Goal: Use online tool/utility: Utilize a website feature to perform a specific function

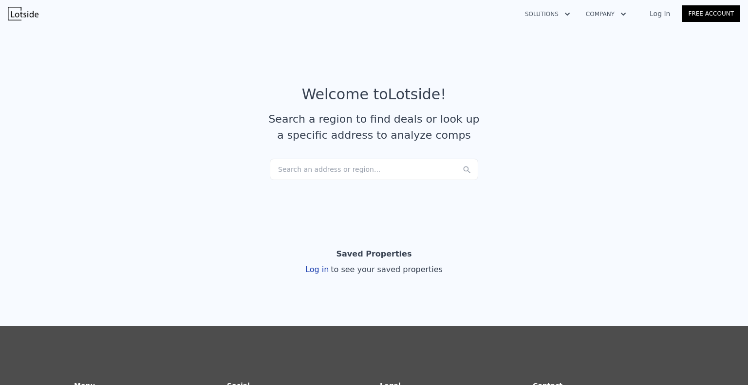
click at [658, 15] on link "Log In" at bounding box center [660, 14] width 44 height 10
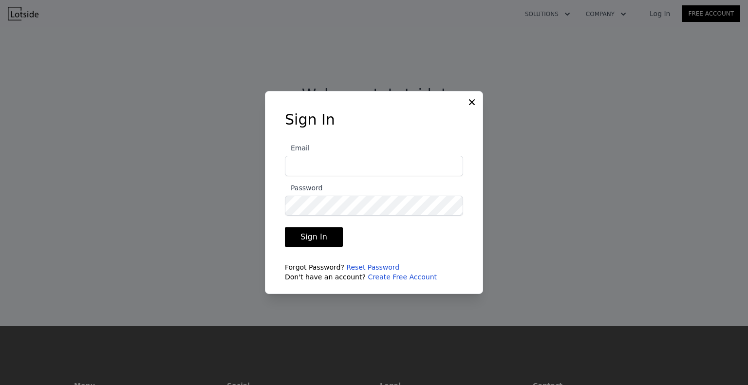
type input "[EMAIL_ADDRESS][DOMAIN_NAME]"
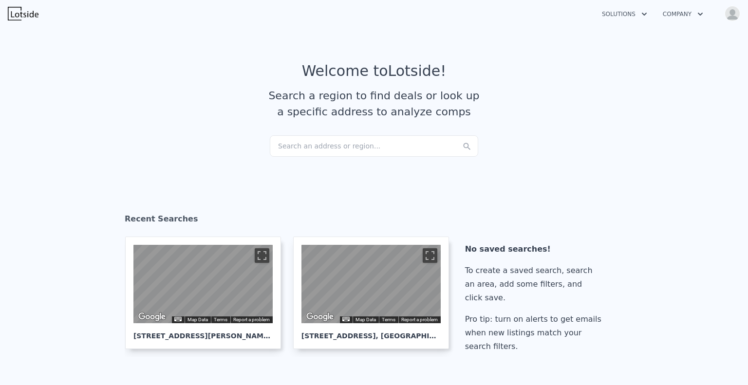
click at [321, 147] on div "Search an address or region..." at bounding box center [374, 145] width 208 height 21
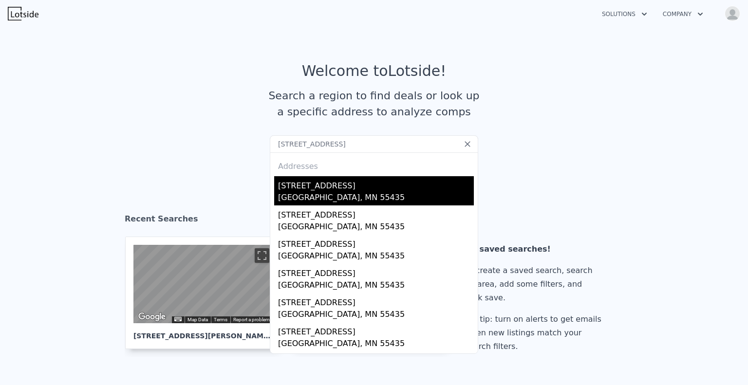
type input "[STREET_ADDRESS]"
click at [321, 187] on div "[STREET_ADDRESS]" at bounding box center [376, 184] width 196 height 16
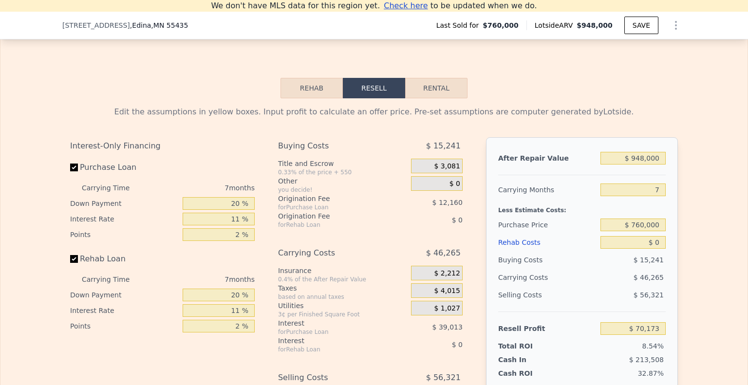
scroll to position [1366, 0]
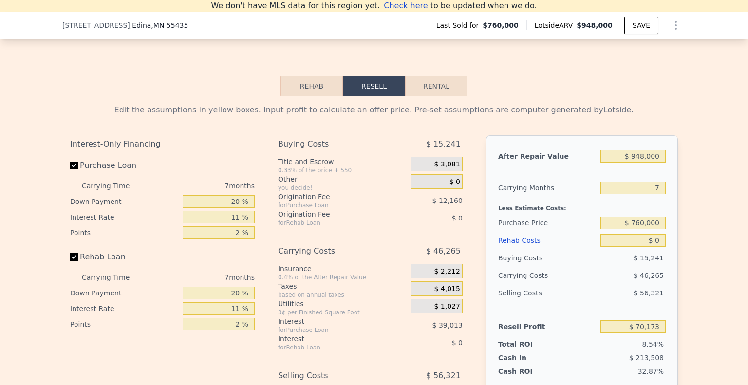
click at [312, 95] on button "Rehab" at bounding box center [312, 86] width 62 height 20
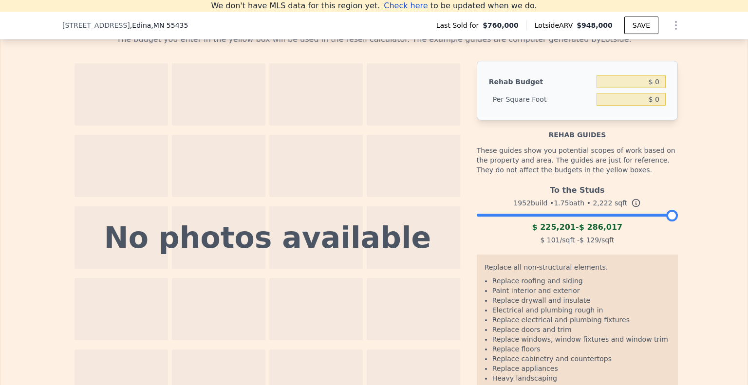
scroll to position [1440, 0]
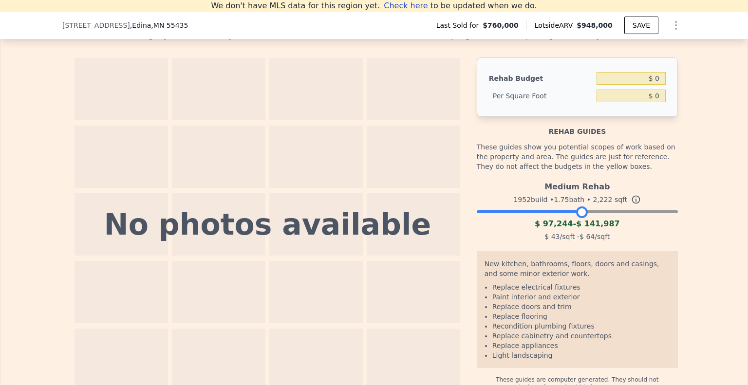
click at [577, 212] on div at bounding box center [577, 210] width 201 height 6
click at [614, 212] on div at bounding box center [577, 210] width 201 height 6
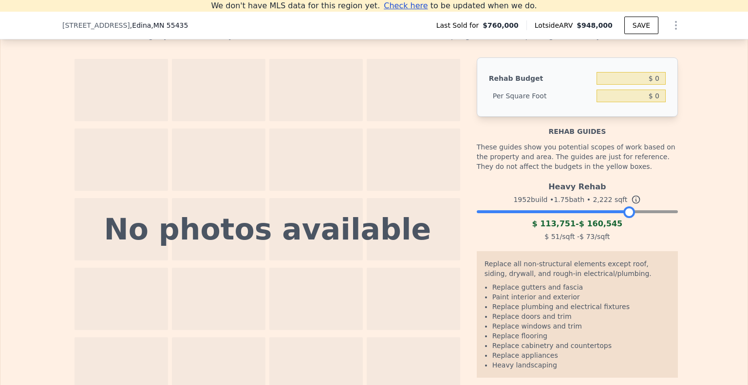
click at [625, 212] on div at bounding box center [577, 210] width 201 height 6
click at [649, 212] on div at bounding box center [577, 210] width 201 height 6
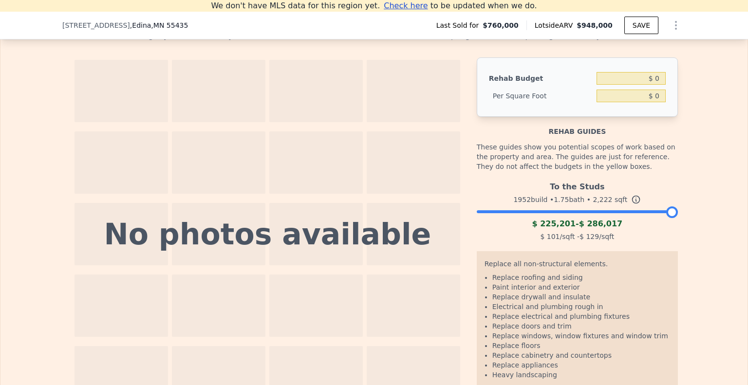
click at [673, 212] on div at bounding box center [577, 210] width 201 height 6
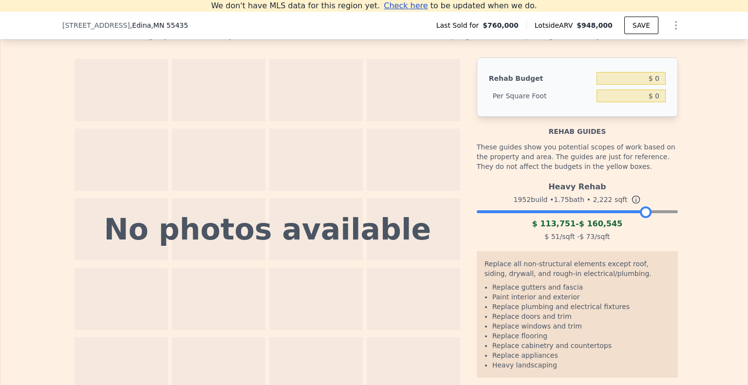
click at [643, 212] on div at bounding box center [577, 210] width 201 height 6
click at [652, 85] on input "$ 0" at bounding box center [631, 78] width 69 height 13
type input "$ 150,000"
type input "$ 67.51"
click at [567, 115] on div "Rehab Budget $ 150,000 Per Square Foot $ 67.51" at bounding box center [577, 86] width 201 height 59
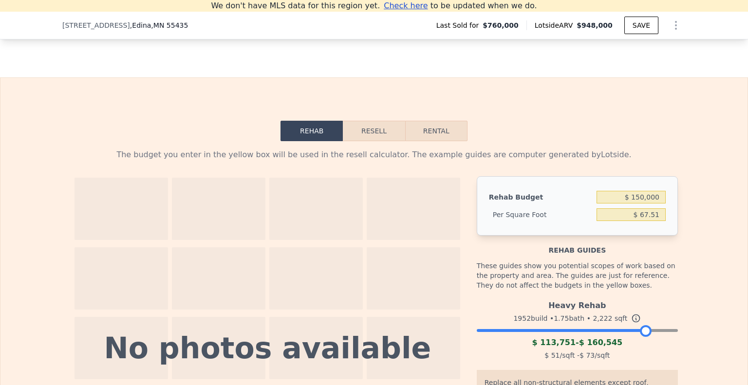
scroll to position [1321, 0]
click at [378, 140] on button "Resell" at bounding box center [374, 131] width 62 height 20
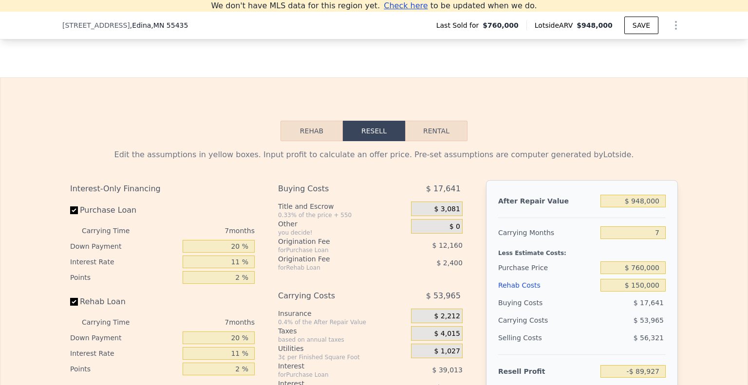
scroll to position [1403, 0]
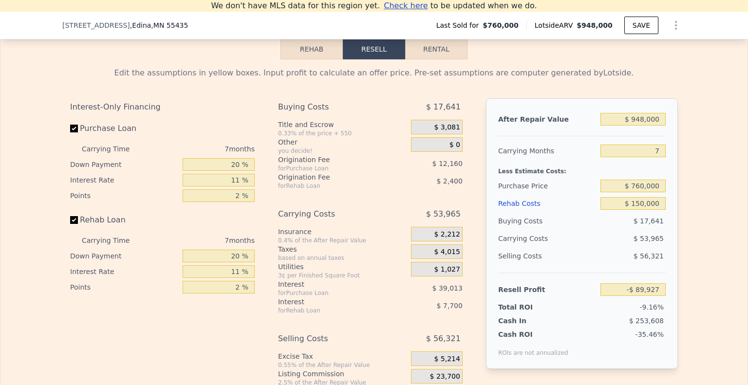
click at [603, 237] on div "$ 53,965" at bounding box center [614, 239] width 103 height 18
click at [640, 192] on input "$ 760,000" at bounding box center [633, 186] width 65 height 13
type input "$ 560,000"
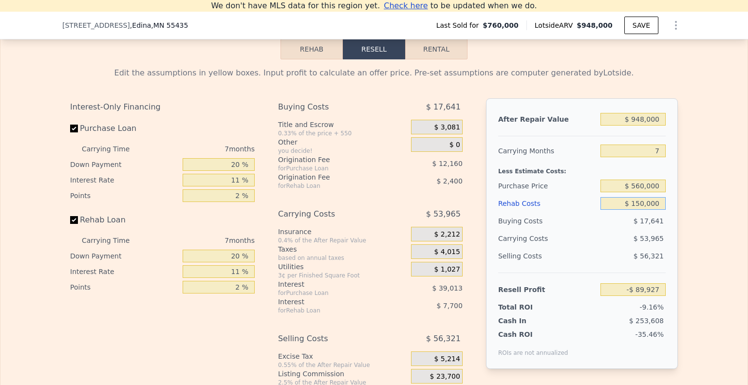
type input "$ 124,201"
click at [674, 216] on div "After Repair Value $ 948,000 Carrying Months 7 Less Estimate Costs: Purchase Pr…" at bounding box center [582, 233] width 192 height 271
click at [650, 120] on input "$ 948,000" at bounding box center [633, 119] width 65 height 13
click at [656, 126] on input "$ 948,000" at bounding box center [633, 119] width 65 height 13
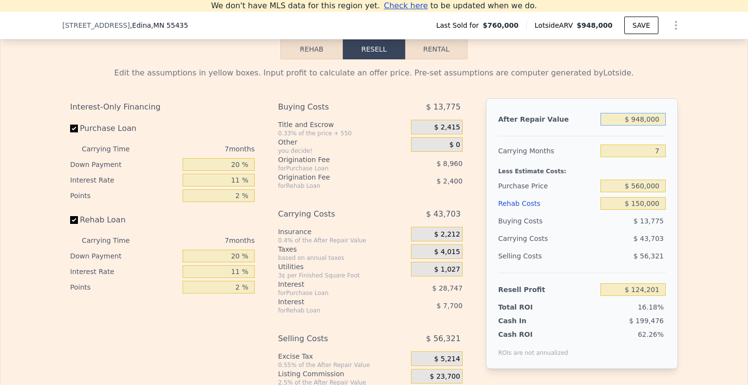
type input "$ 7"
type input "-$ 765,809"
type input "$ 75"
type input "-$ 765,745"
type input "$ 77"
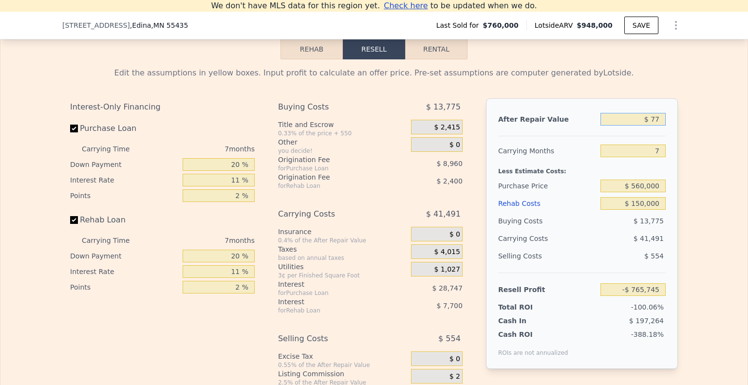
type input "-$ 765,743"
type input "$ 770"
type input "-$ 765,093"
type input "$ 7,700"
type input "-$ 758,588"
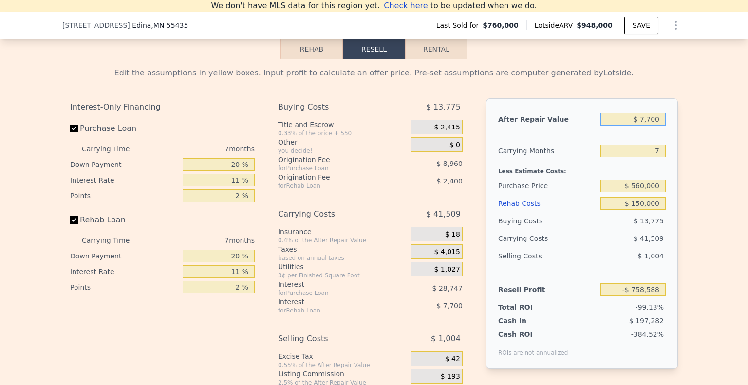
type input "$ 77,000"
type input "-$ 693,526"
type input "$ 770,000"
type input "-$ 42,912"
click at [666, 192] on div "After Repair Value $ 770,000 Carrying Months 7 Less Estimate Costs: Purchase Pr…" at bounding box center [582, 233] width 192 height 271
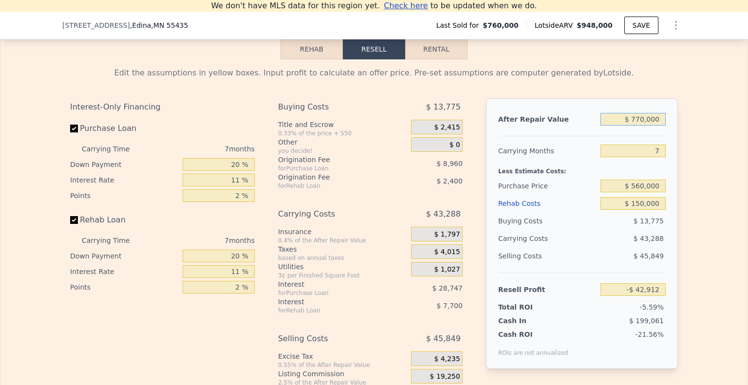
click at [645, 124] on input "$ 770,000" at bounding box center [633, 119] width 65 height 13
type input "$ 8"
type input "-$ 765,808"
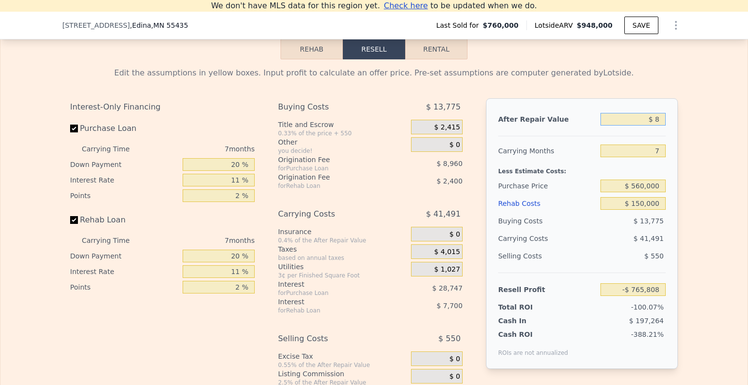
type input "$ 80"
type input "-$ 765,740"
type input "$ 800"
type input "-$ 765,065"
type input "$ 8,000"
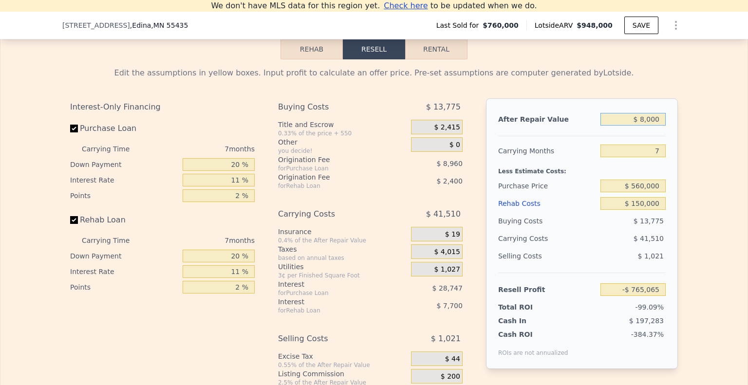
type input "-$ 758,306"
type input "$ 80,000"
type input "-$ 690,709"
type input "$ 800,000"
type input "-$ 14,747"
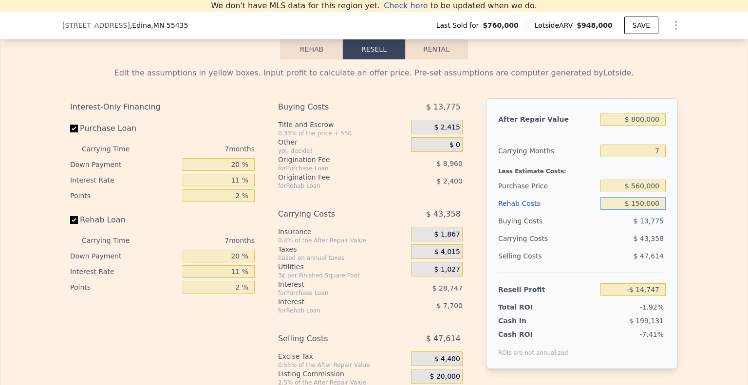
type input "$ 948,000"
type input "$ 0"
type input "$ 70,173"
click at [654, 157] on input "7" at bounding box center [633, 151] width 65 height 13
type input "8"
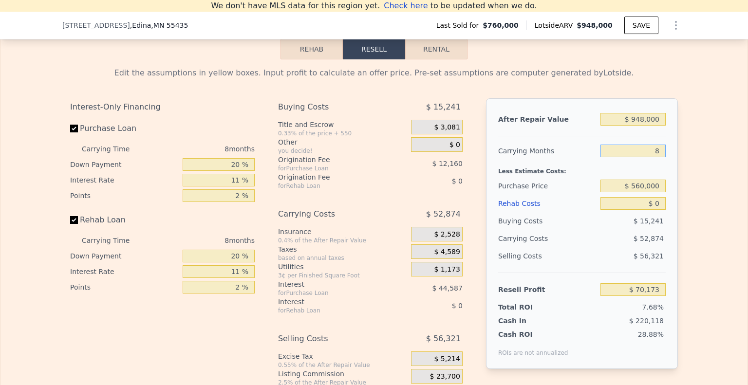
type input "$ 63,564"
type input "8"
click at [659, 210] on input "$ 0" at bounding box center [633, 203] width 65 height 13
type input "$ 01"
type input "$ 63,563"
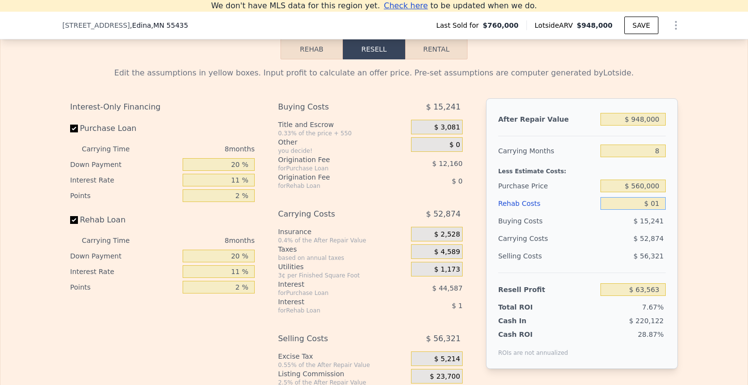
type input "$ 016"
type input "$ 63,548"
type input "$ 0160"
type input "$ 63,393"
type input "$ 01,600"
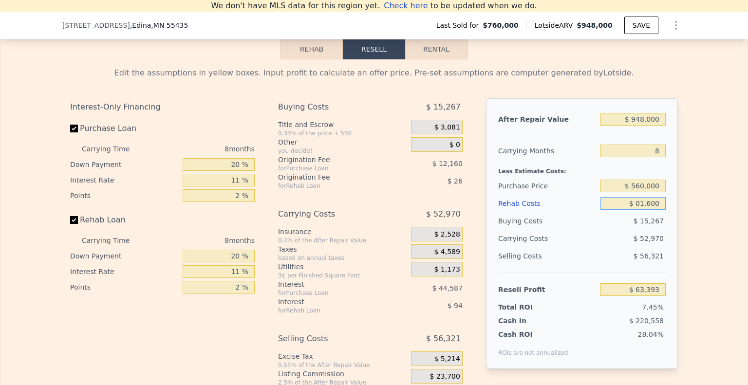
type input "$ 61,842"
type input "$ 016,000"
type input "$ 46,372"
type input "$ 0160,000"
type input "-$ 108,380"
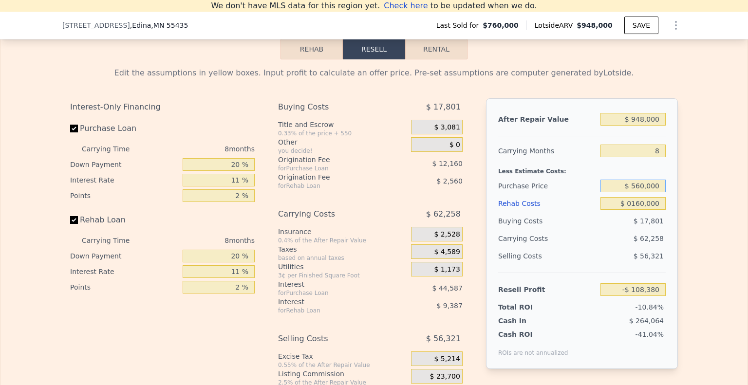
type input "$ 160,000"
click at [661, 192] on input "$ 560,000" at bounding box center [633, 186] width 65 height 13
type input "$ 107,214"
type input "7"
type input "$ 0"
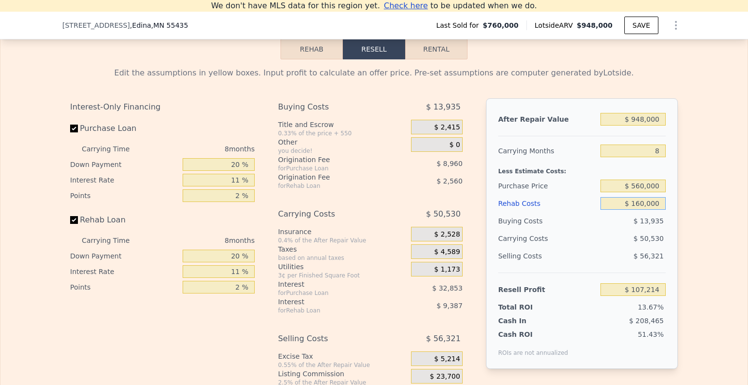
type input "$ 70,173"
